Goal: Ask a question: Seek information or help from site administrators or community

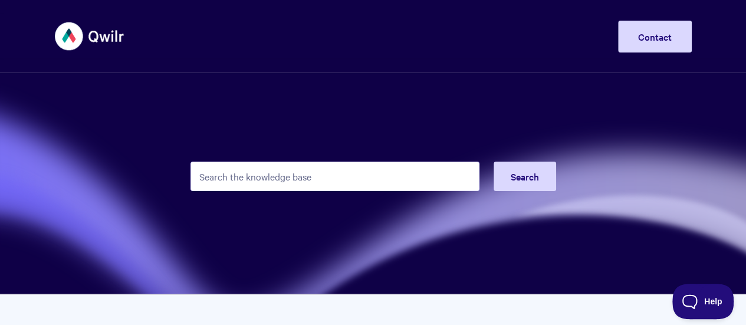
click at [246, 179] on input "Search the knowledge base" at bounding box center [334, 176] width 289 height 29
click at [715, 299] on span "Help" at bounding box center [698, 299] width 61 height 8
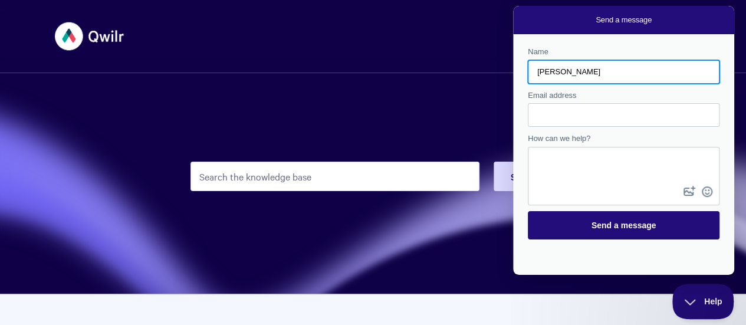
type input "[PERSON_NAME]"
click at [566, 117] on input "Email address" at bounding box center [623, 114] width 173 height 21
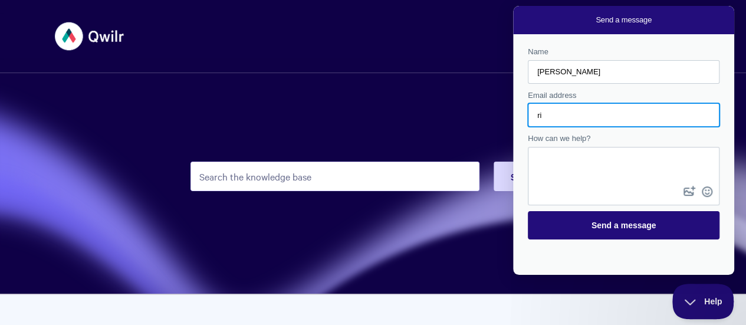
type input "r"
type input "[EMAIL_ADDRESS][DOMAIN_NAME]"
click at [539, 155] on textarea "How can we help?" at bounding box center [623, 165] width 189 height 35
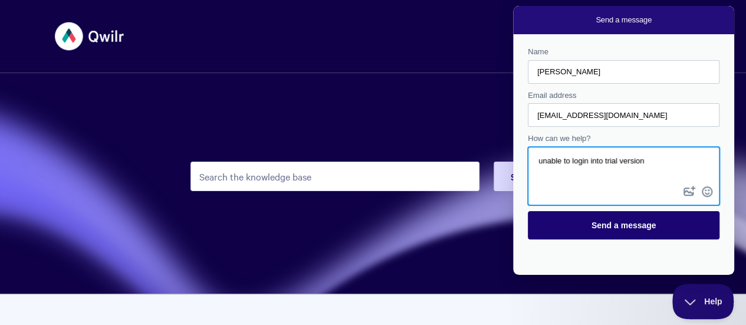
type textarea "unable to login into trial version"
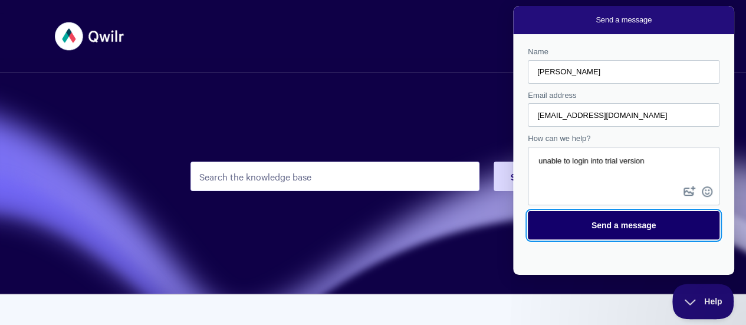
click at [643, 232] on span "Send a message" at bounding box center [624, 225] width 166 height 27
